Goal: Transaction & Acquisition: Purchase product/service

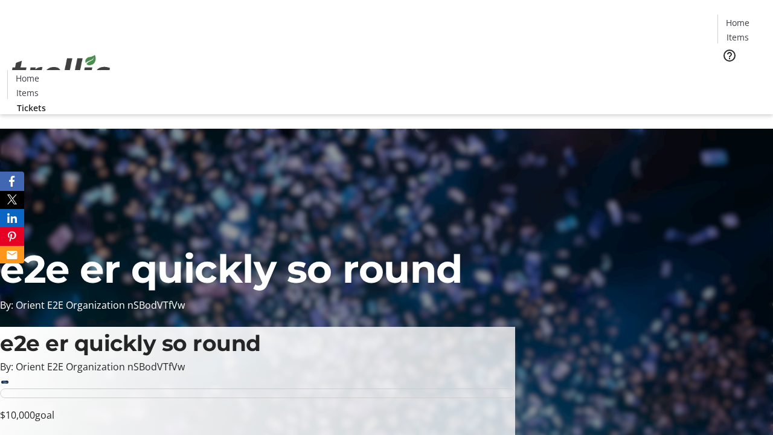
click at [727, 70] on span "Tickets" at bounding box center [741, 76] width 29 height 13
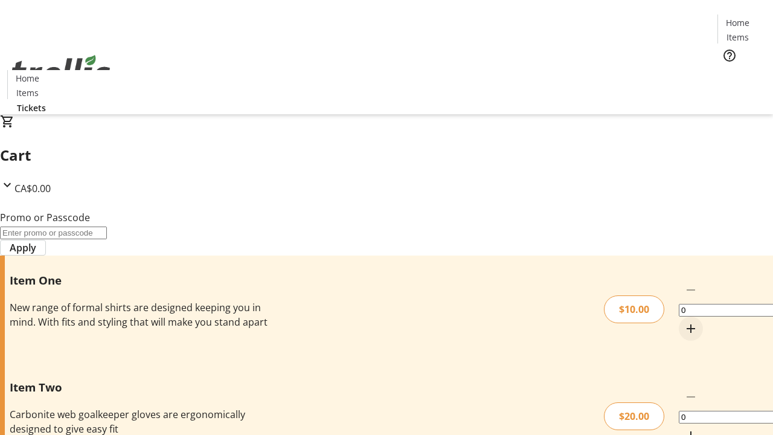
click at [683, 321] on mat-icon "Increment by one" at bounding box center [690, 328] width 14 height 14
type input "1"
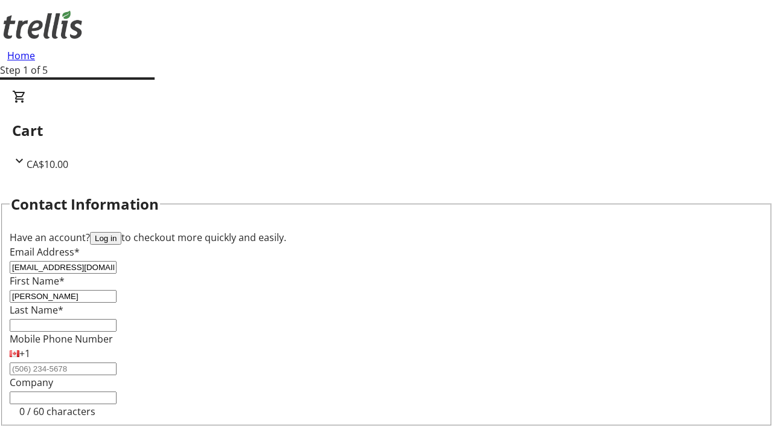
type input "[PERSON_NAME]"
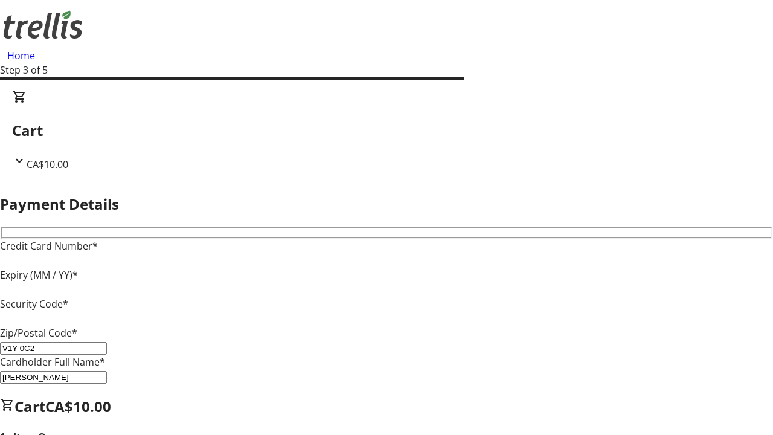
type input "V1Y 0C2"
